Goal: Transaction & Acquisition: Book appointment/travel/reservation

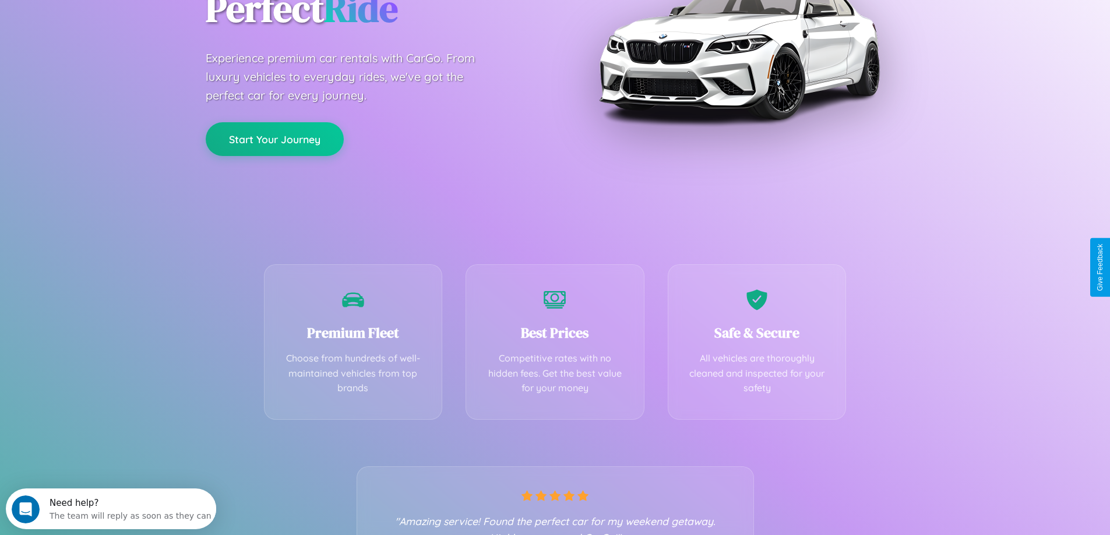
scroll to position [229, 0]
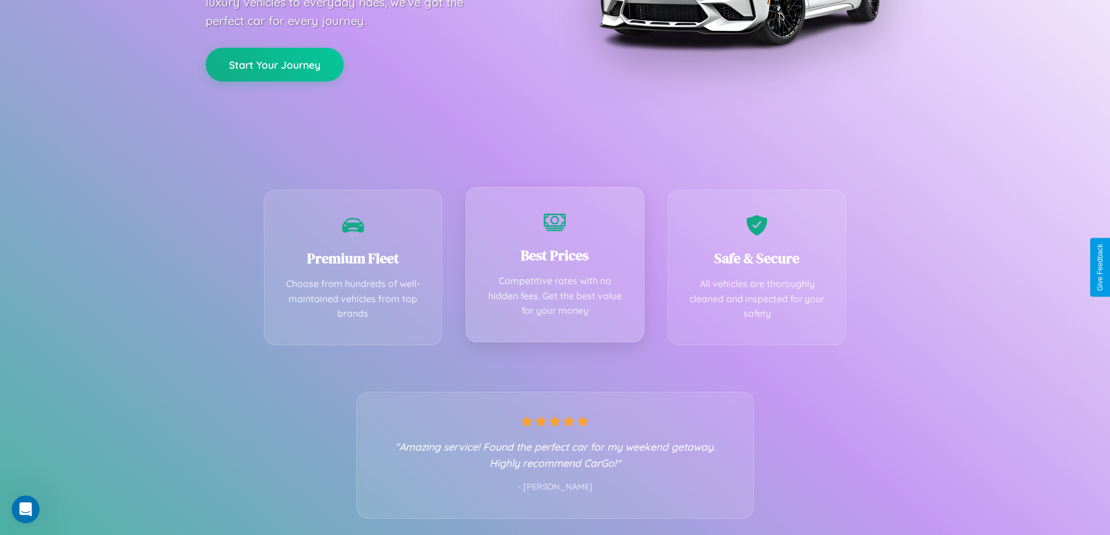
click at [554, 267] on div "Best Prices Competitive rates with no hidden fees. Get the best value for your …" at bounding box center [554, 265] width 179 height 156
click at [274, 63] on button "Start Your Journey" at bounding box center [275, 64] width 138 height 34
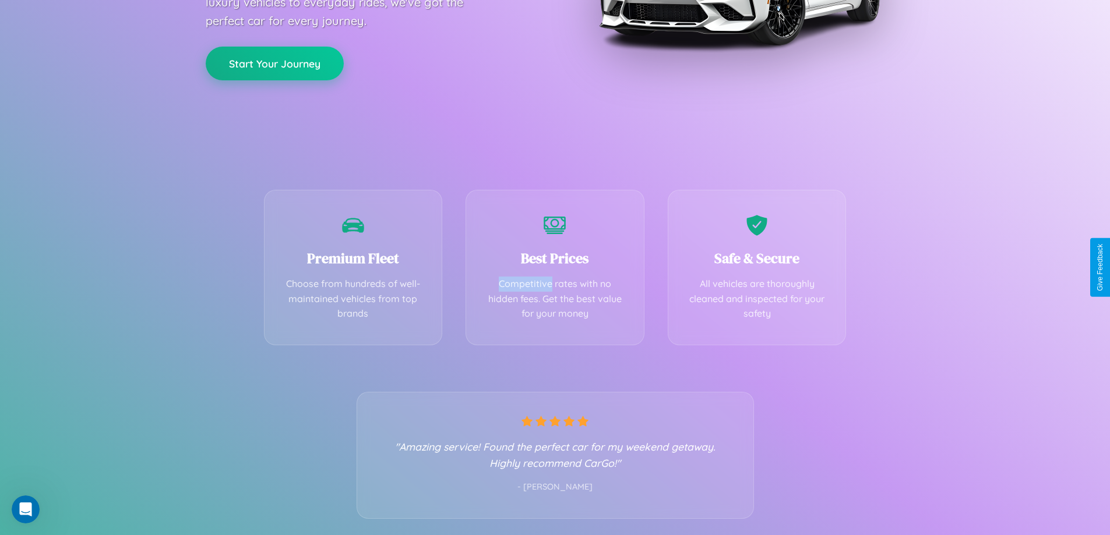
click at [274, 63] on button "Start Your Journey" at bounding box center [275, 64] width 138 height 34
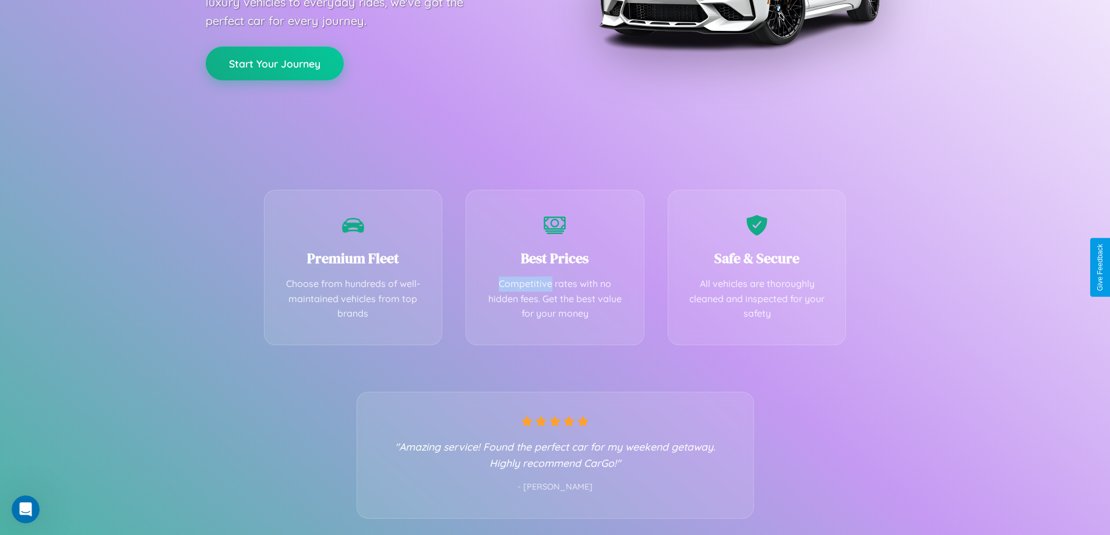
click at [274, 63] on button "Start Your Journey" at bounding box center [275, 64] width 138 height 34
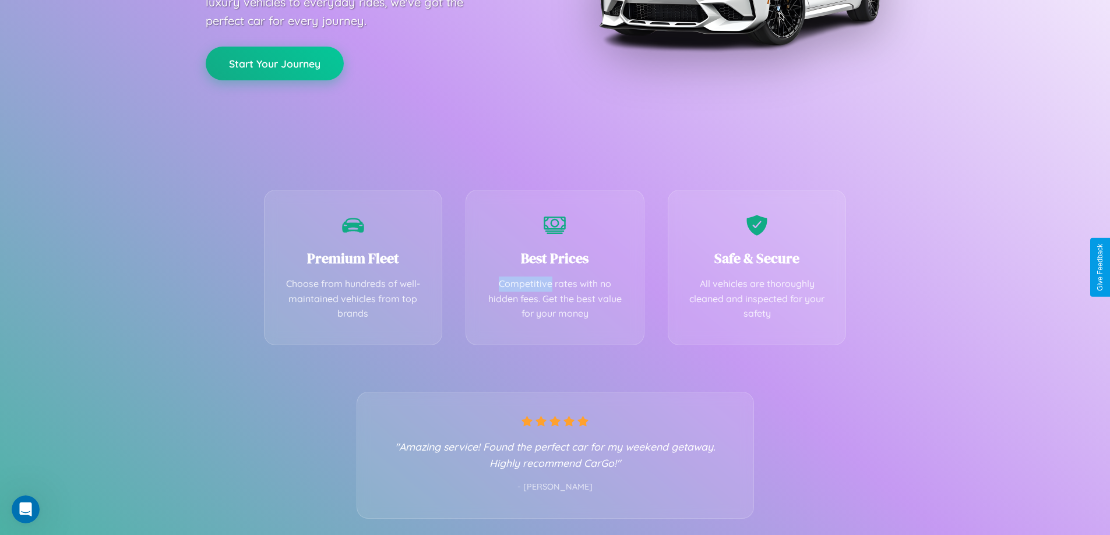
click at [274, 63] on button "Start Your Journey" at bounding box center [275, 64] width 138 height 34
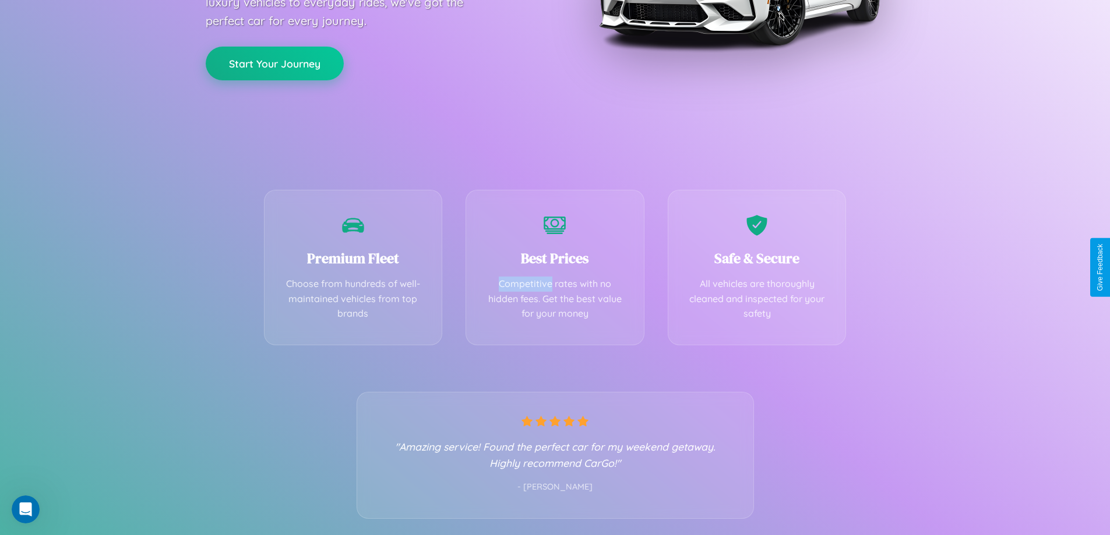
click at [274, 63] on button "Start Your Journey" at bounding box center [275, 64] width 138 height 34
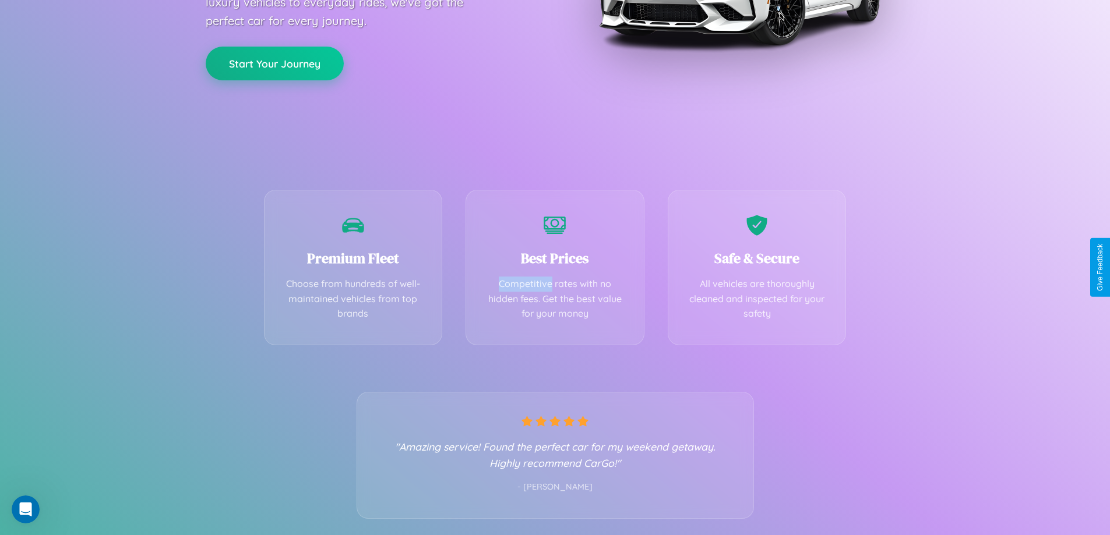
click at [274, 63] on button "Start Your Journey" at bounding box center [275, 64] width 138 height 34
